Goal: Find specific page/section: Find specific page/section

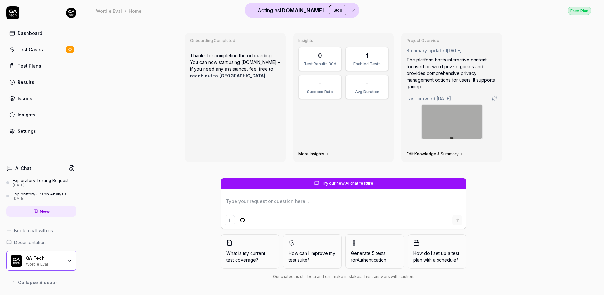
click at [73, 14] on html "Acting as QA.tech Stop Dashboard Test Cases Test Plans Results Issues Insights …" at bounding box center [302, 147] width 604 height 295
click at [53, 46] on div "Profile" at bounding box center [42, 42] width 71 height 14
click at [329, 10] on button "Stop" at bounding box center [337, 10] width 17 height 10
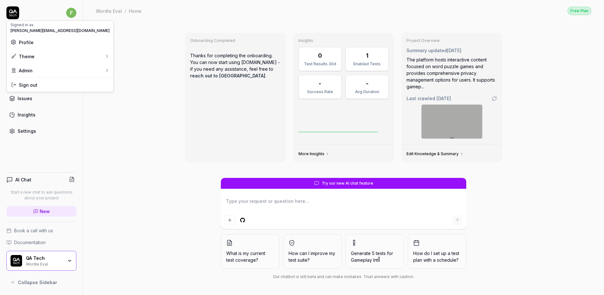
click at [70, 12] on html "f Dashboard Test Cases Test Plans Results Issues Insights Settings AI Chat Star…" at bounding box center [302, 147] width 604 height 295
type textarea "*"
click at [107, 91] on link "Organizations" at bounding box center [111, 96] width 56 height 14
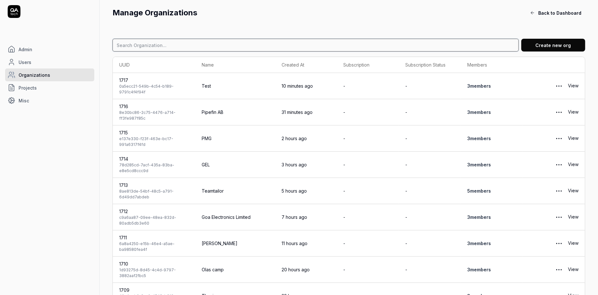
click at [218, 49] on input at bounding box center [316, 45] width 406 height 13
type input "acubiz"
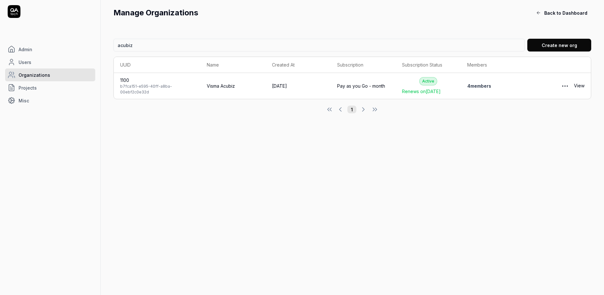
click at [161, 58] on th "UUID" at bounding box center [157, 65] width 87 height 16
click at [152, 45] on input "acubiz" at bounding box center [320, 45] width 412 height 13
type input "adminpulse"
